Goal: Task Accomplishment & Management: Manage account settings

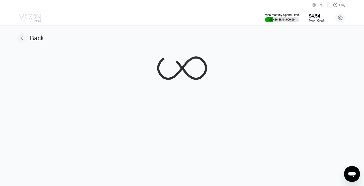
click at [31, 18] on icon at bounding box center [30, 18] width 23 height 9
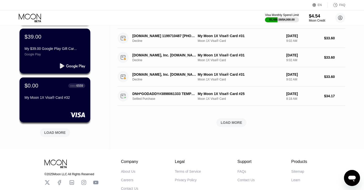
scroll to position [218, 0]
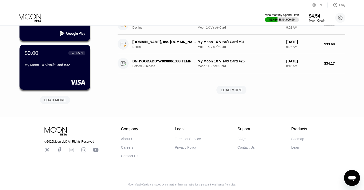
click at [55, 98] on div "LOAD MORE" at bounding box center [55, 100] width 22 height 5
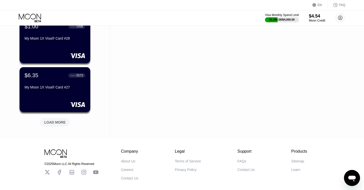
scroll to position [462, 0]
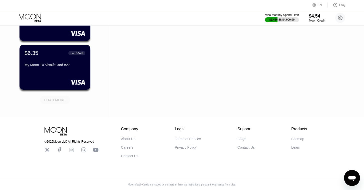
click at [58, 98] on div "LOAD MORE" at bounding box center [55, 100] width 22 height 5
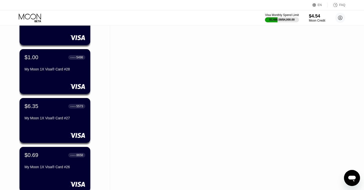
scroll to position [405, 0]
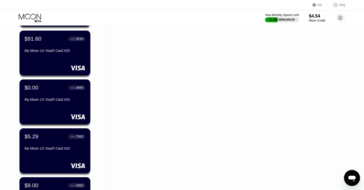
scroll to position [570, 0]
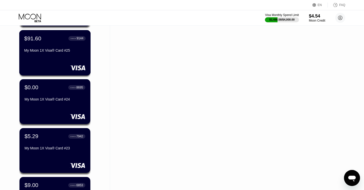
click at [43, 51] on div "My Moon 1X Visa® Card #25" at bounding box center [54, 50] width 61 height 4
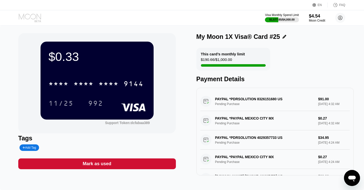
click at [25, 16] on icon at bounding box center [30, 18] width 23 height 9
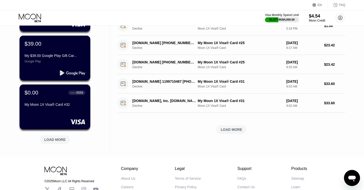
scroll to position [174, 0]
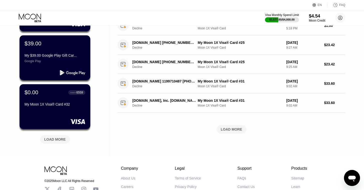
click at [57, 140] on div "LOAD MORE" at bounding box center [55, 139] width 22 height 5
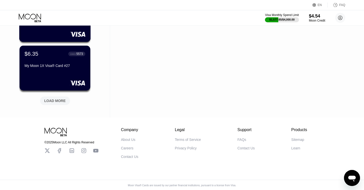
scroll to position [462, 0]
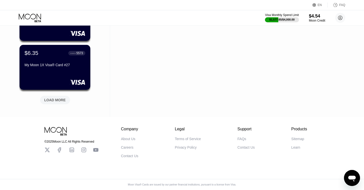
click at [58, 98] on div "LOAD MORE" at bounding box center [55, 100] width 22 height 5
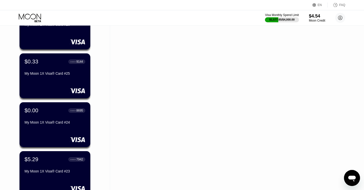
scroll to position [549, 0]
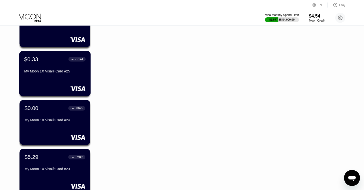
click at [49, 73] on div "My Moon 1X Visa® Card #25" at bounding box center [54, 71] width 61 height 4
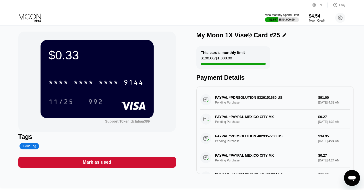
scroll to position [3, 0]
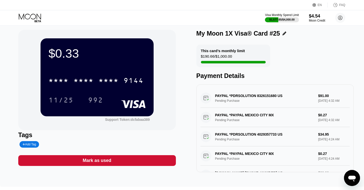
click at [283, 67] on div "This card’s monthly limit $190.66 / $1,000.00 Payment Details" at bounding box center [275, 62] width 158 height 35
